Goal: Understand process/instructions

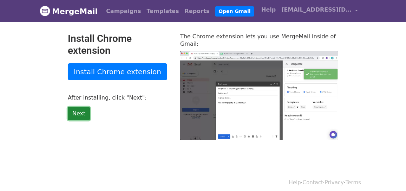
click at [75, 111] on link "Next" at bounding box center [79, 113] width 22 height 13
type input "17.57"
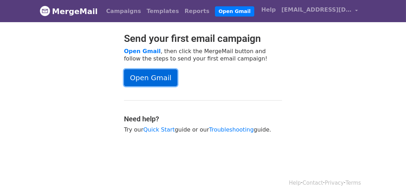
click at [146, 80] on link "Open Gmail" at bounding box center [150, 77] width 53 height 17
click at [158, 75] on link "Open Gmail" at bounding box center [150, 77] width 53 height 17
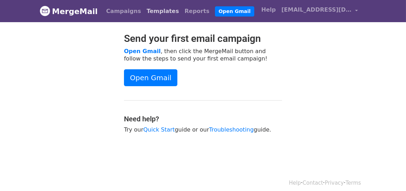
click at [157, 11] on link "Templates" at bounding box center [163, 11] width 38 height 14
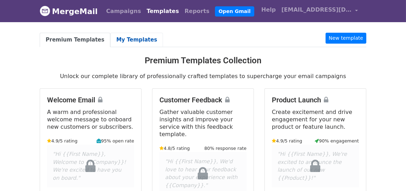
click at [124, 43] on link "My Templates" at bounding box center [136, 40] width 53 height 14
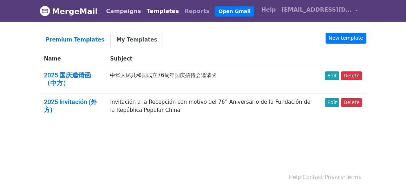
click at [127, 15] on link "Campaigns" at bounding box center [123, 11] width 40 height 14
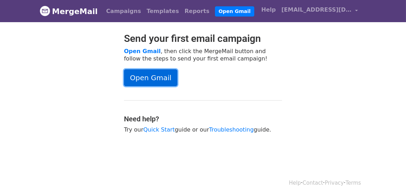
click at [166, 78] on link "Open Gmail" at bounding box center [150, 77] width 53 height 17
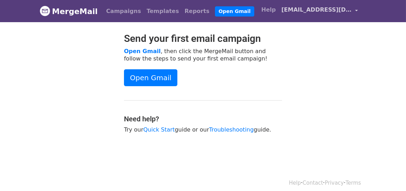
click at [294, 13] on span "[EMAIL_ADDRESS][DOMAIN_NAME]" at bounding box center [316, 10] width 70 height 8
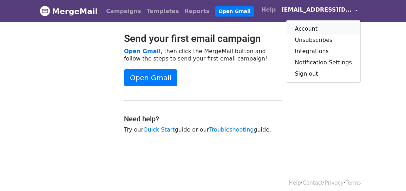
click at [311, 29] on link "Account" at bounding box center [323, 28] width 74 height 11
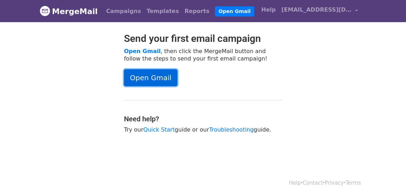
click at [136, 71] on link "Open Gmail" at bounding box center [150, 77] width 53 height 17
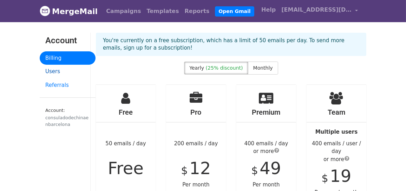
click at [69, 71] on link "Users" at bounding box center [68, 72] width 56 height 14
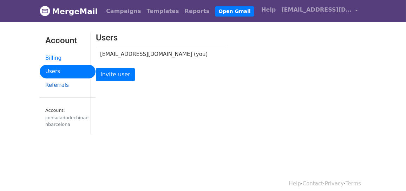
click at [73, 84] on link "Referrals" at bounding box center [68, 85] width 56 height 14
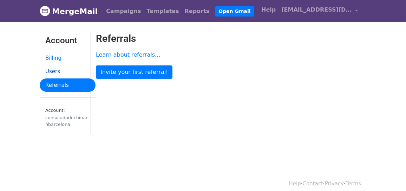
click at [75, 70] on link "Users" at bounding box center [68, 72] width 56 height 14
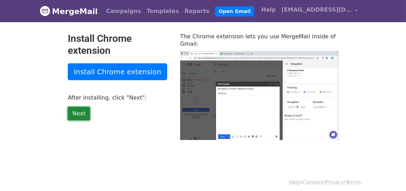
click at [78, 112] on link "Next" at bounding box center [79, 113] width 22 height 13
type input "14.63"
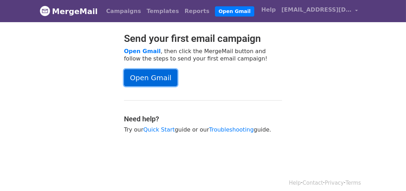
click at [157, 75] on link "Open Gmail" at bounding box center [150, 77] width 53 height 17
click at [149, 72] on link "Open Gmail" at bounding box center [150, 77] width 53 height 17
